Goal: Transaction & Acquisition: Purchase product/service

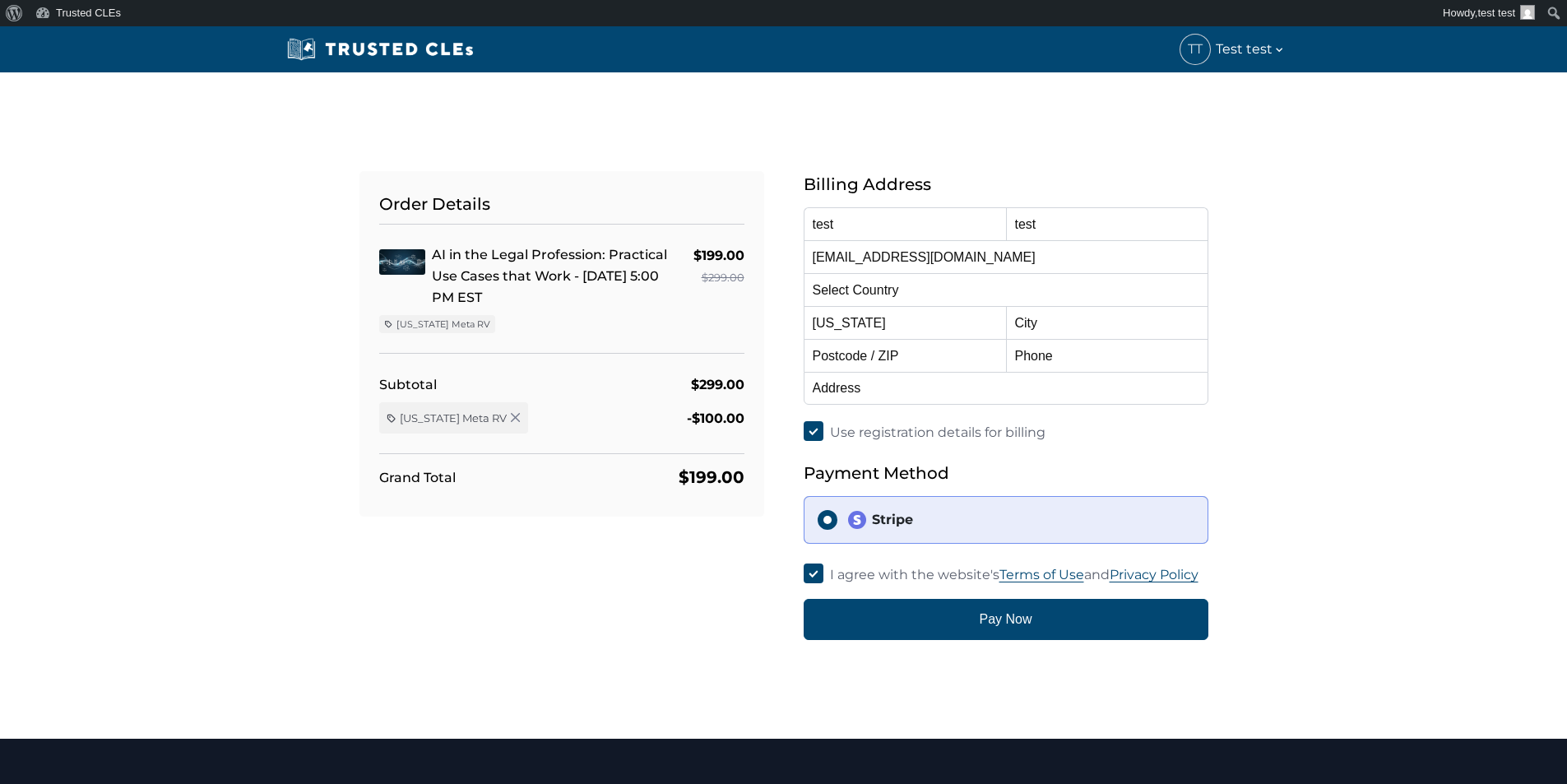
select select "[GEOGRAPHIC_DATA]"
select select "[US_STATE]"
